Goal: Navigation & Orientation: Find specific page/section

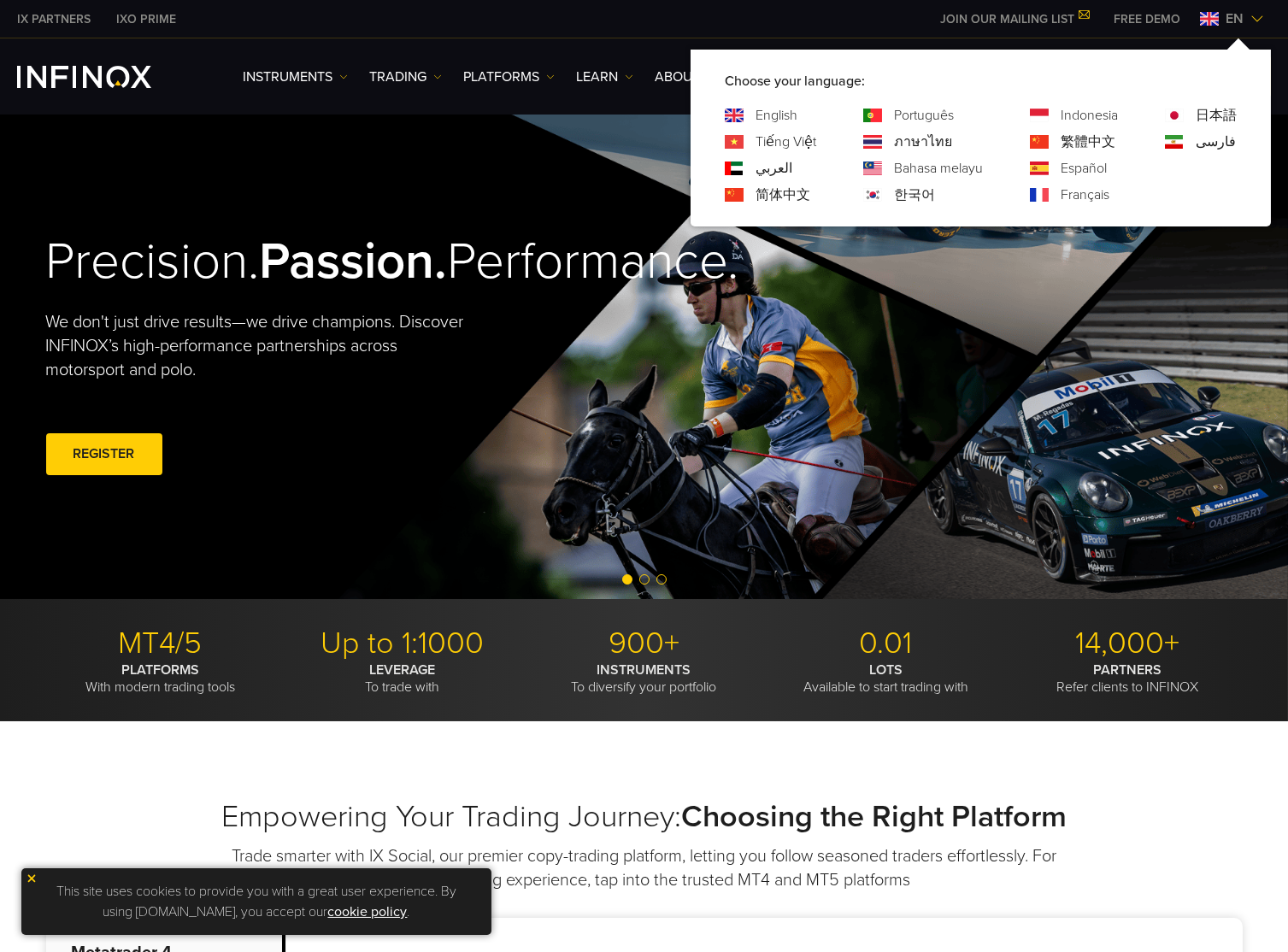
click at [918, 189] on link "한국어" at bounding box center [914, 194] width 41 height 20
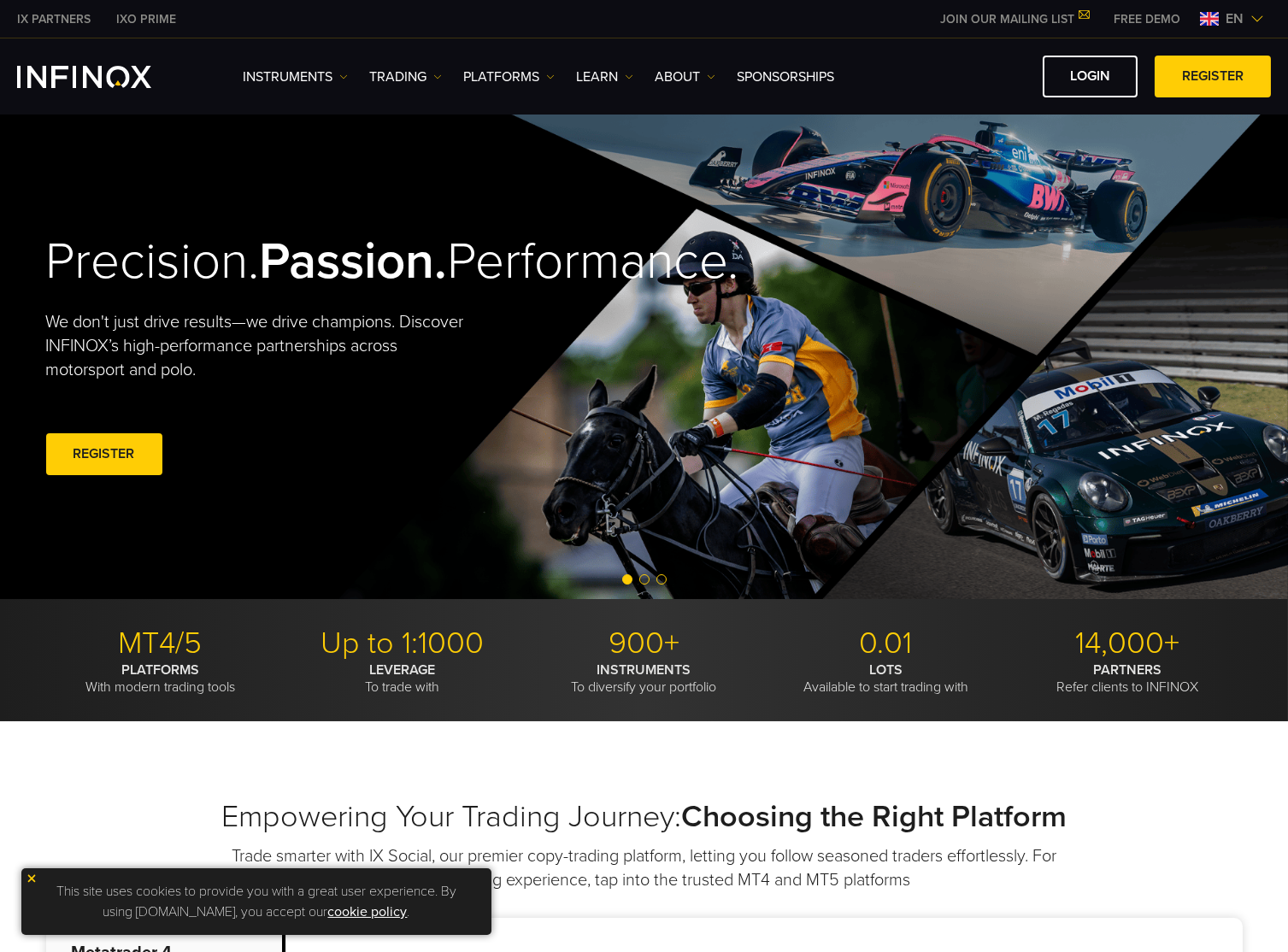
click at [1238, 12] on span "en" at bounding box center [1235, 19] width 32 height 20
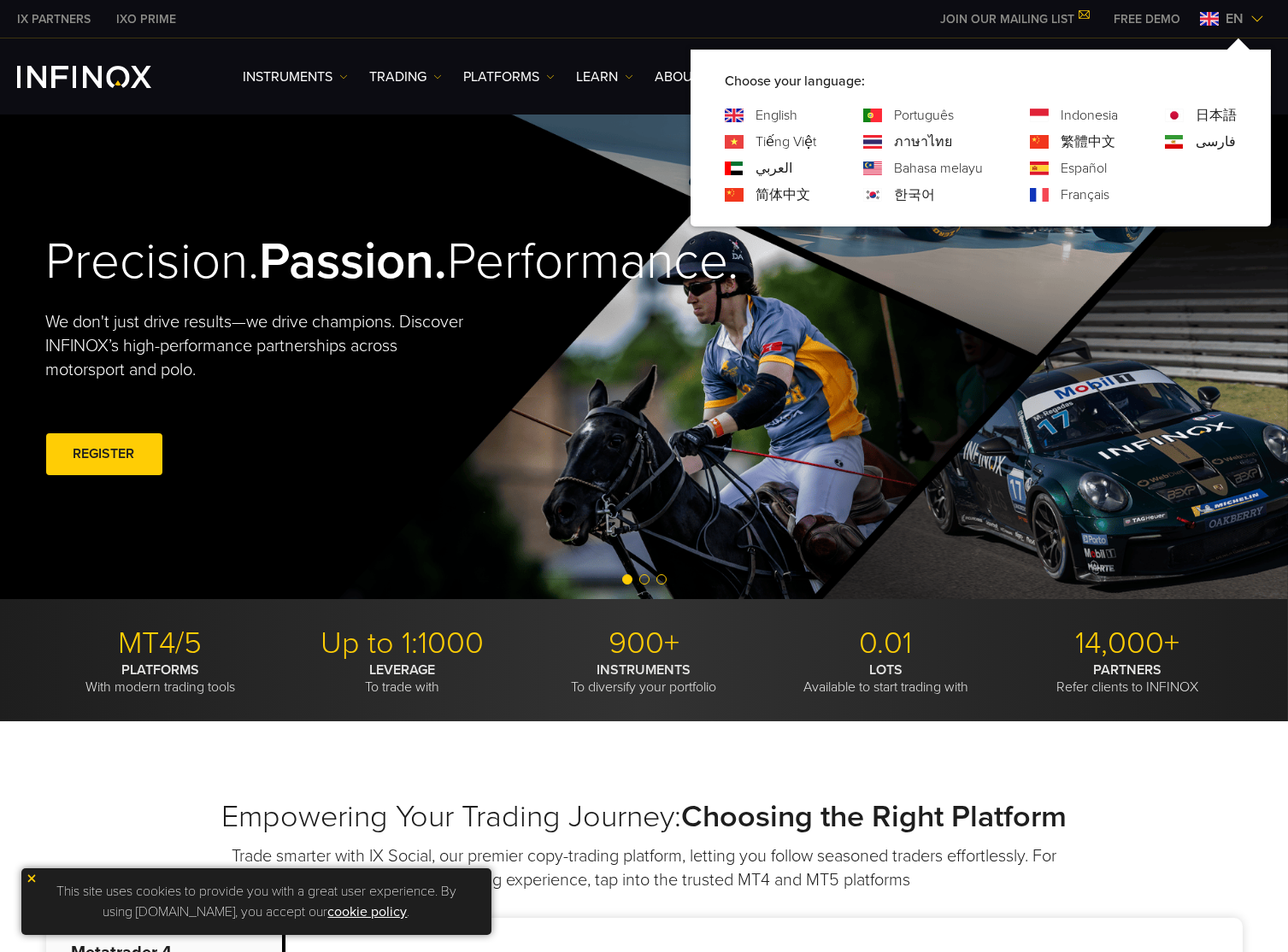
click at [880, 196] on img at bounding box center [873, 194] width 19 height 13
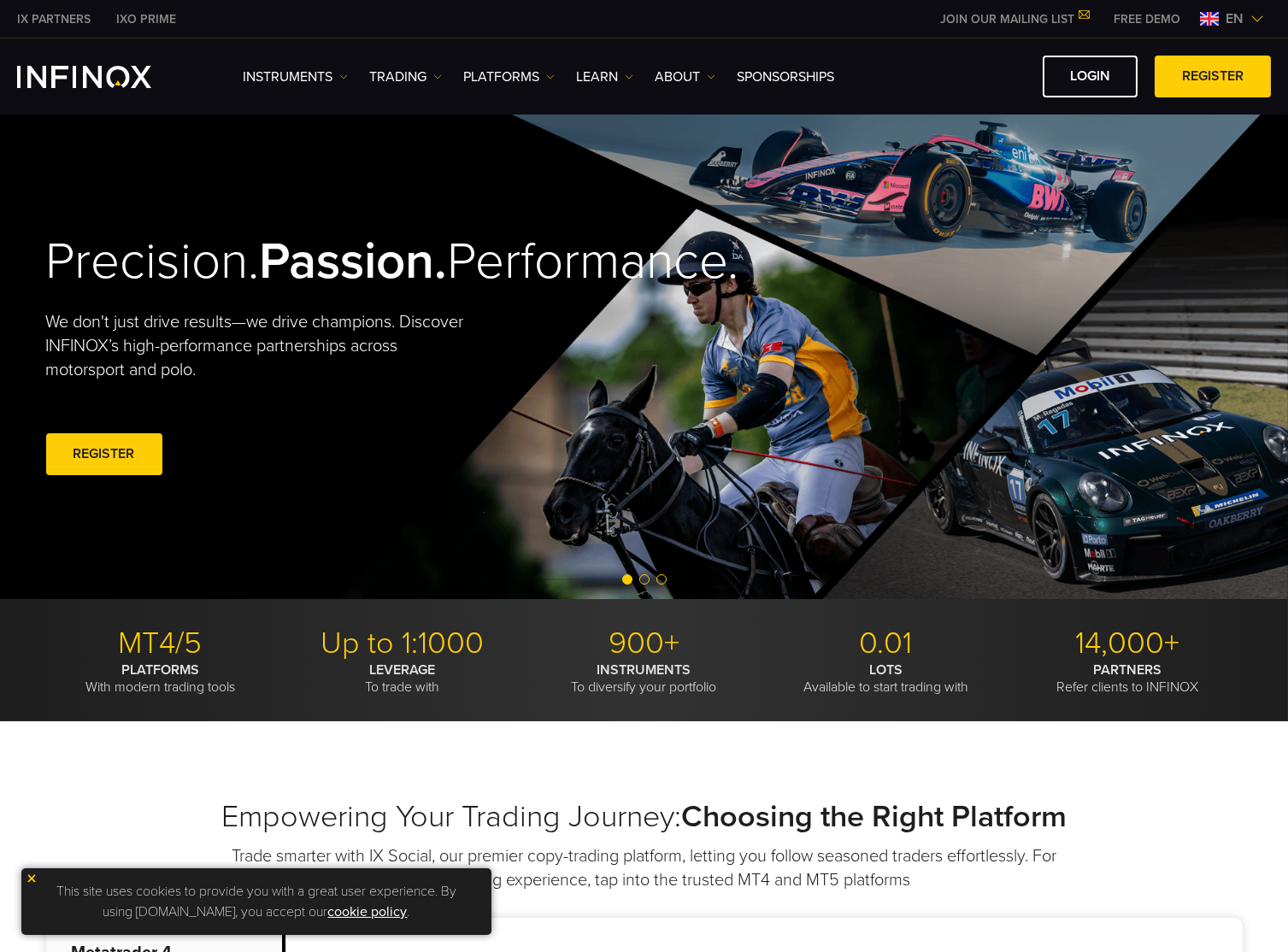
click at [1229, 15] on span "en" at bounding box center [1235, 19] width 32 height 20
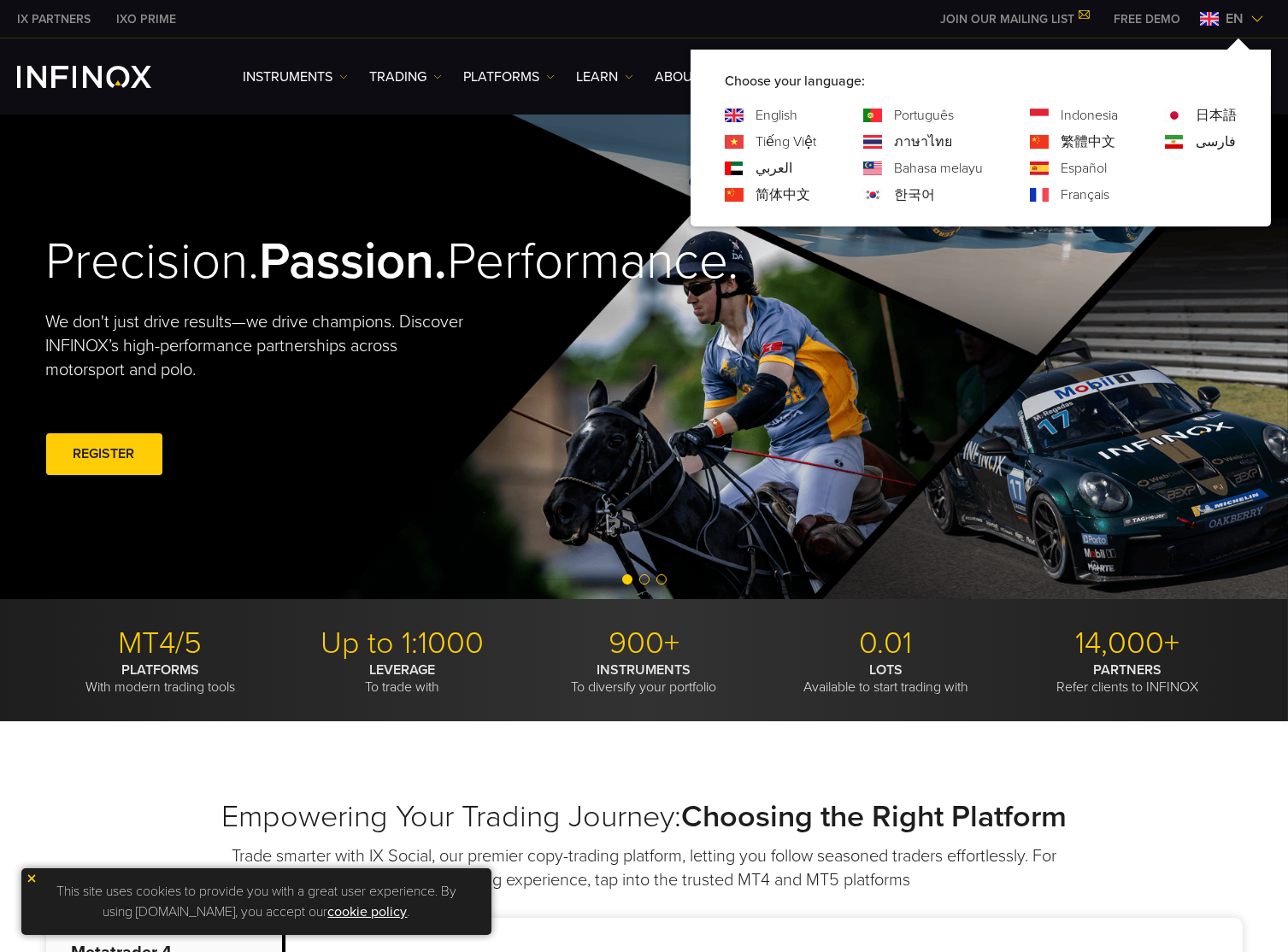
click at [894, 195] on link "한국어" at bounding box center [914, 194] width 41 height 20
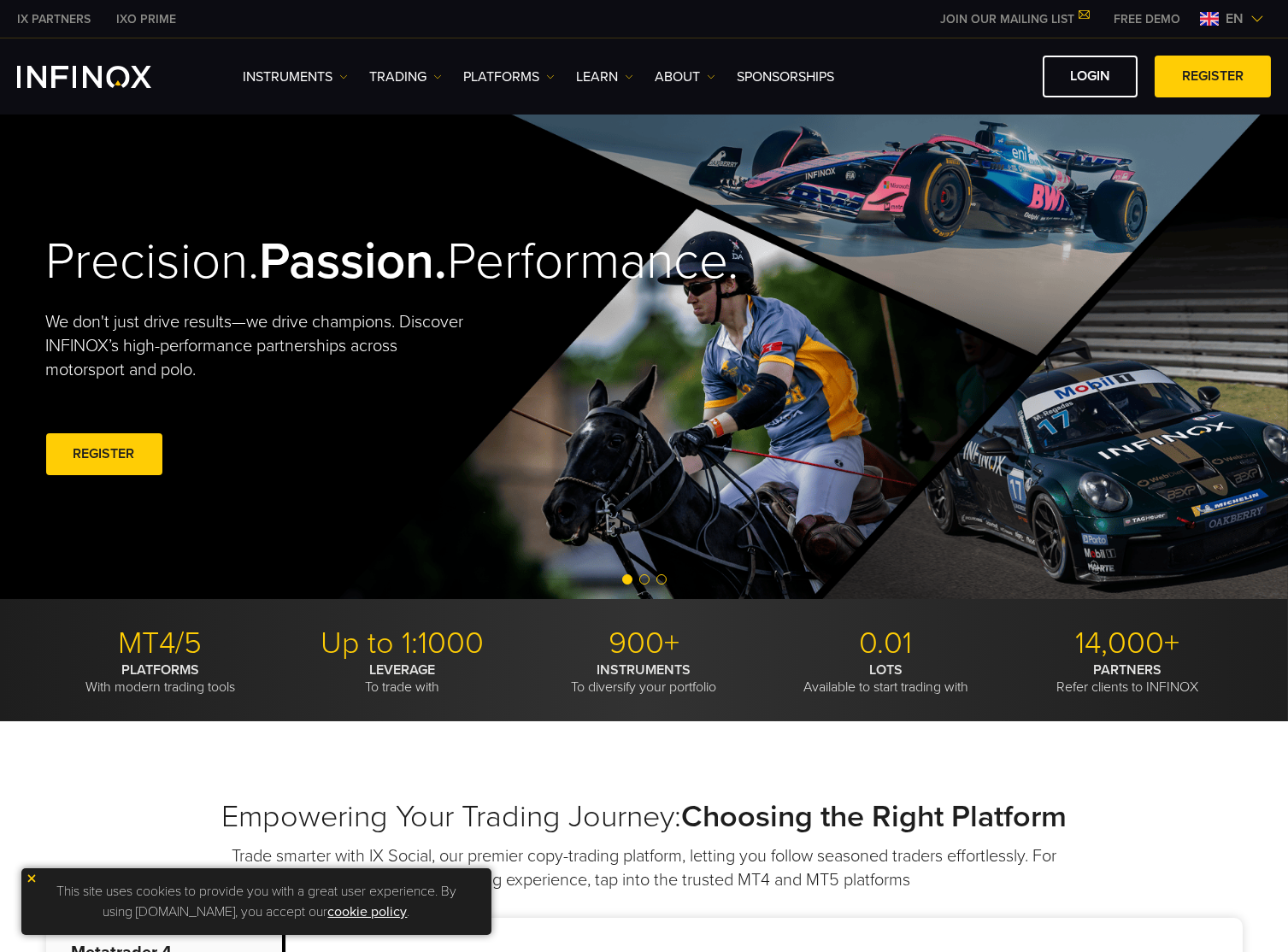
click at [1226, 20] on span "en" at bounding box center [1235, 19] width 32 height 20
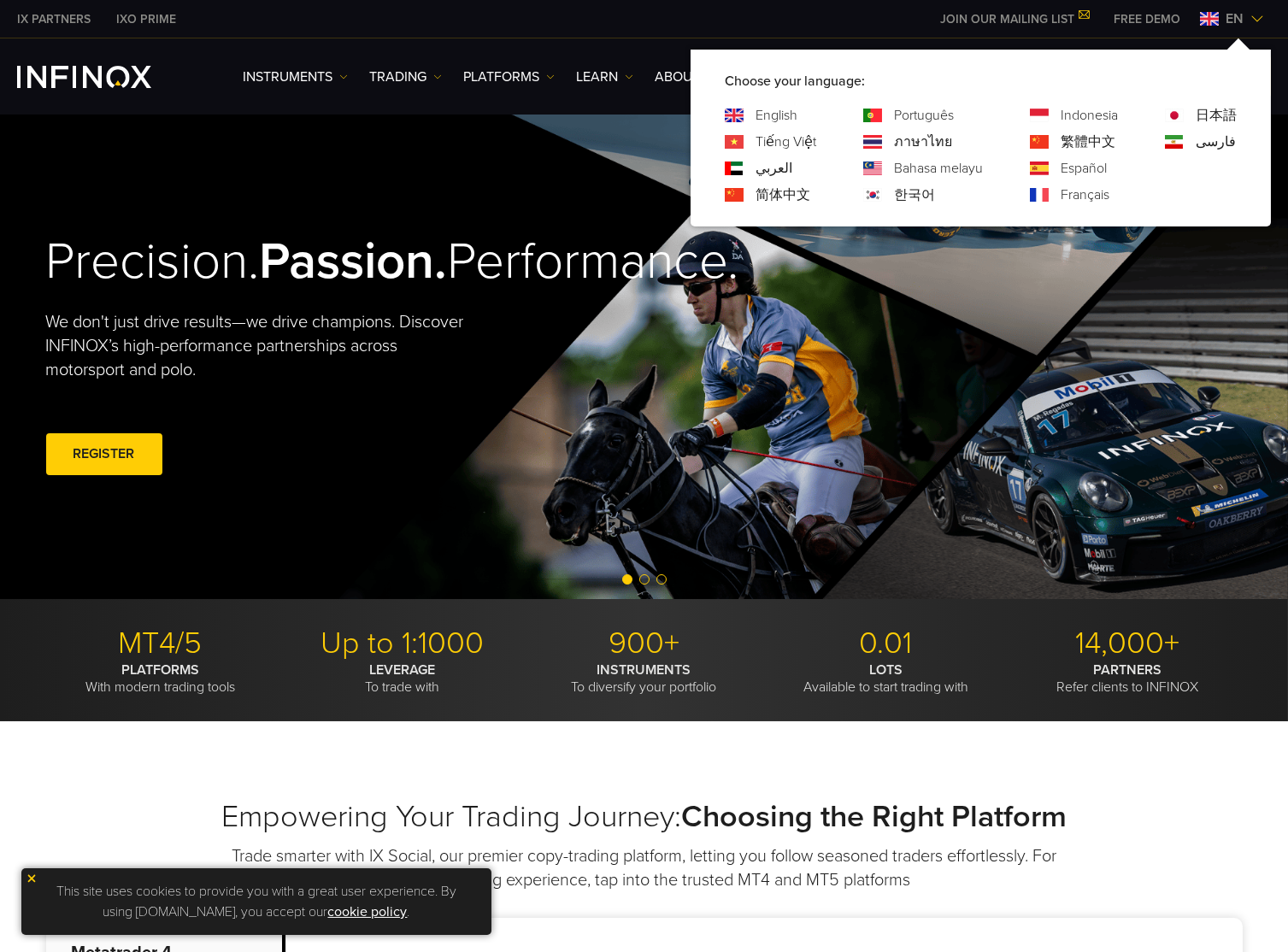
click at [913, 192] on link "한국어" at bounding box center [914, 194] width 41 height 20
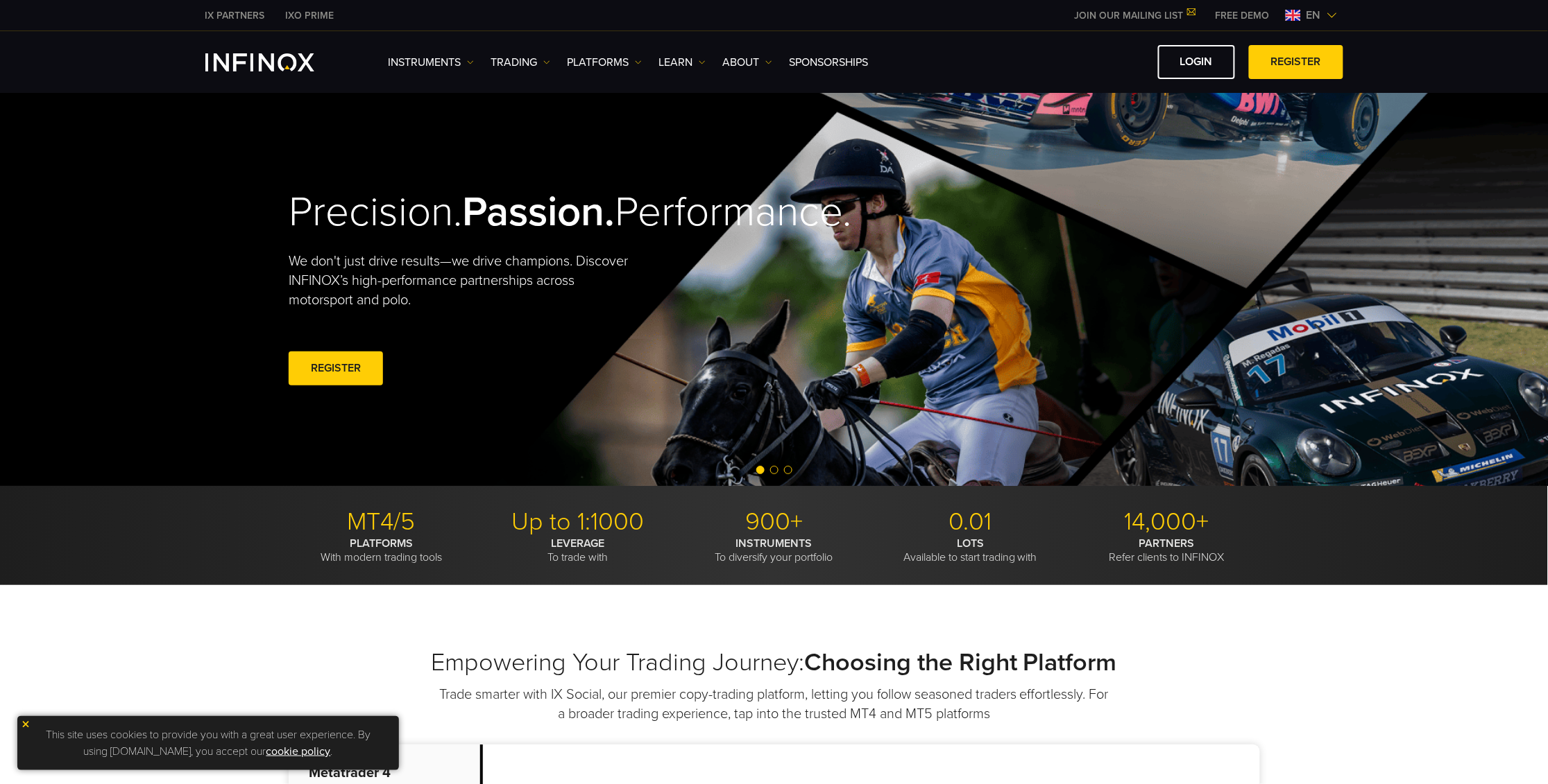
click at [1308, 17] on span "en" at bounding box center [1314, 15] width 26 height 17
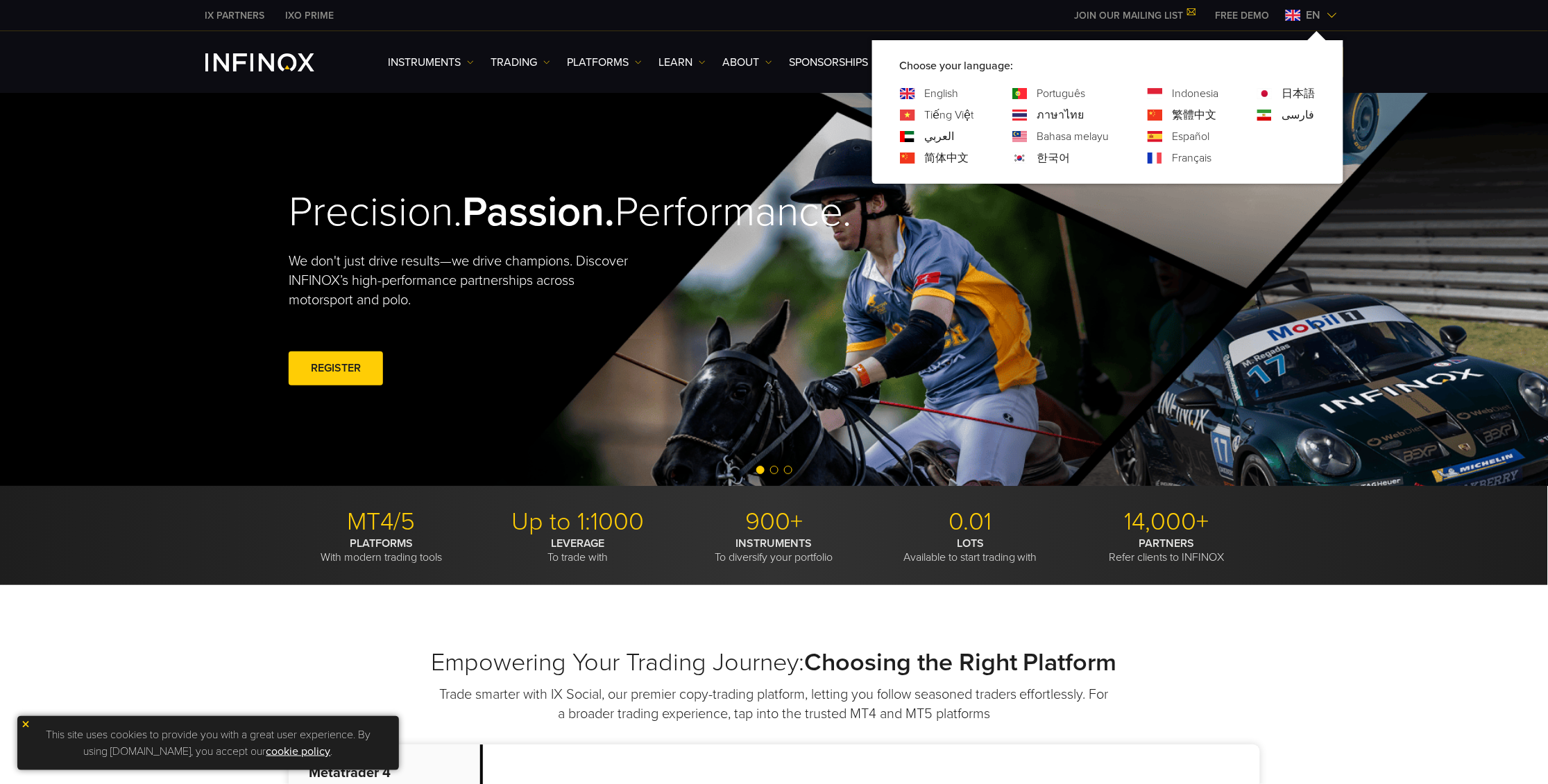
click at [1038, 157] on link "한국어" at bounding box center [1054, 157] width 33 height 17
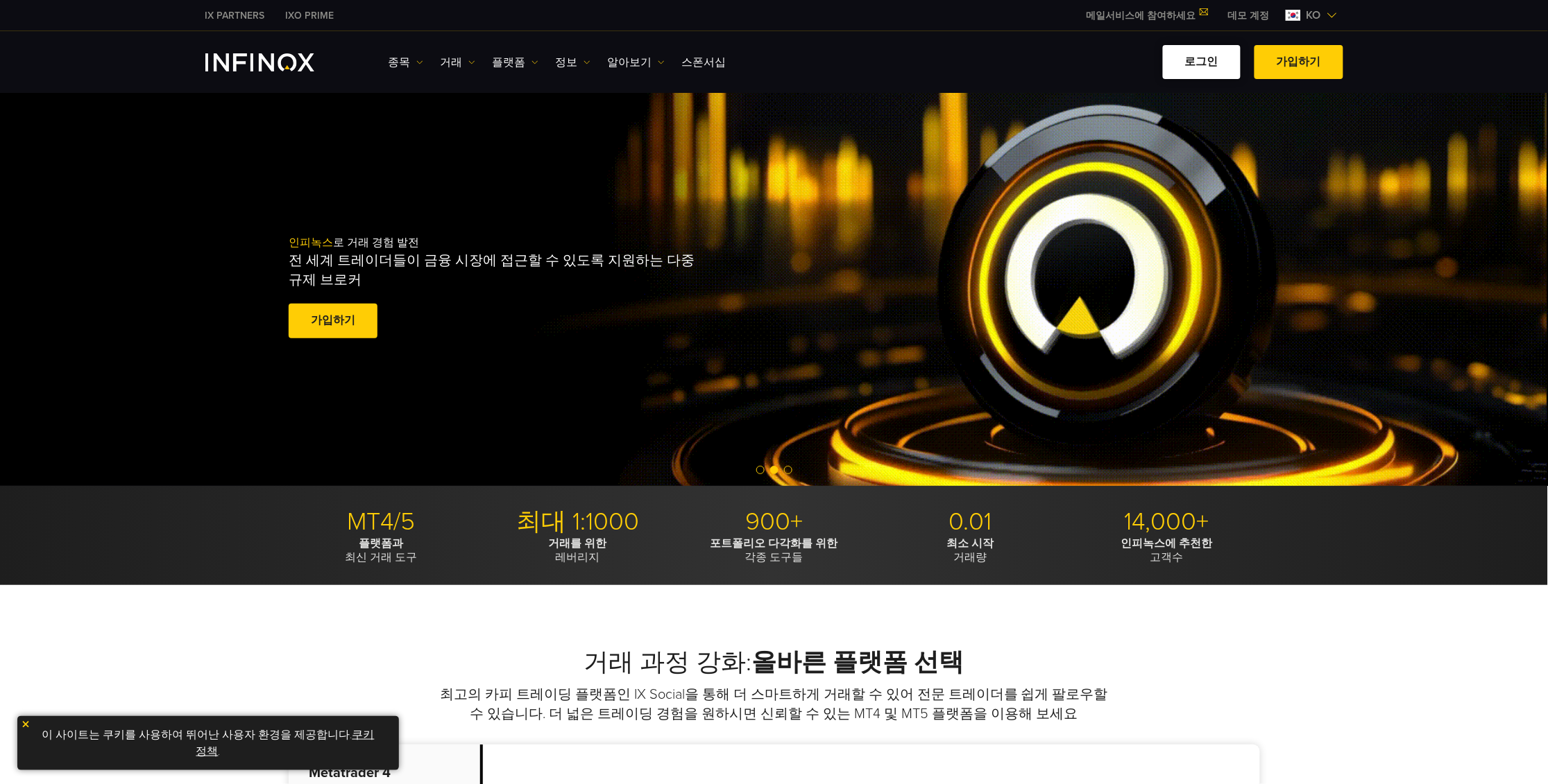
click at [1217, 56] on link "로그인" at bounding box center [1201, 62] width 78 height 34
